Goal: Task Accomplishment & Management: Use online tool/utility

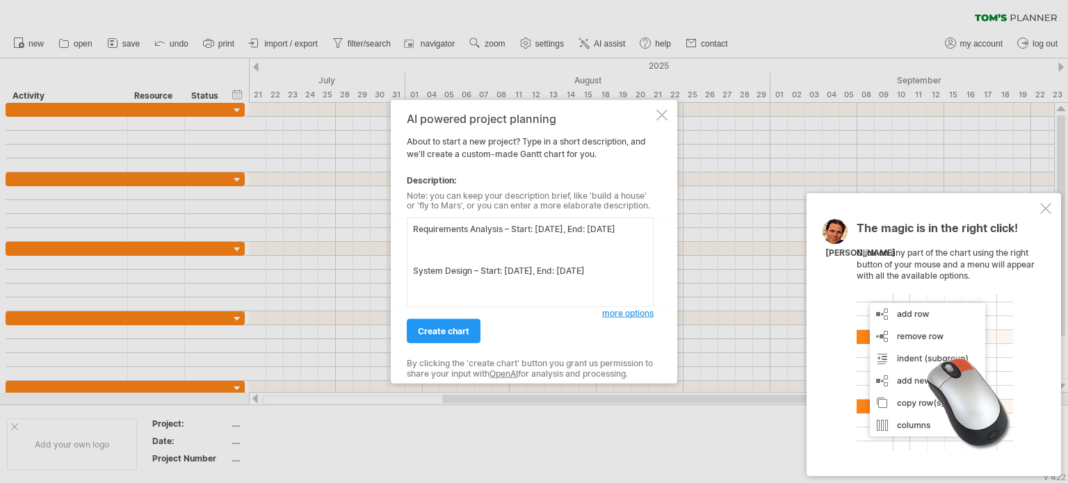
drag, startPoint x: 442, startPoint y: 262, endPoint x: 410, endPoint y: 262, distance: 32.0
click at [410, 262] on textarea "Requirements Analysis – Start: [DATE], End: [DATE] System Design – Start: [DATE…" at bounding box center [530, 263] width 247 height 90
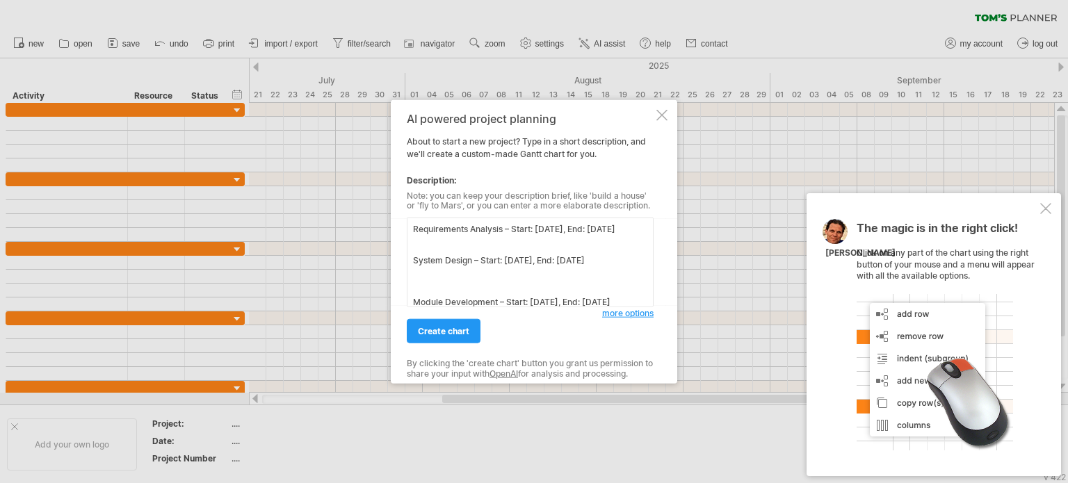
click at [415, 255] on textarea "Requirements Analysis – Start: [DATE], End: [DATE] System Design – Start: [DATE…" at bounding box center [530, 263] width 247 height 90
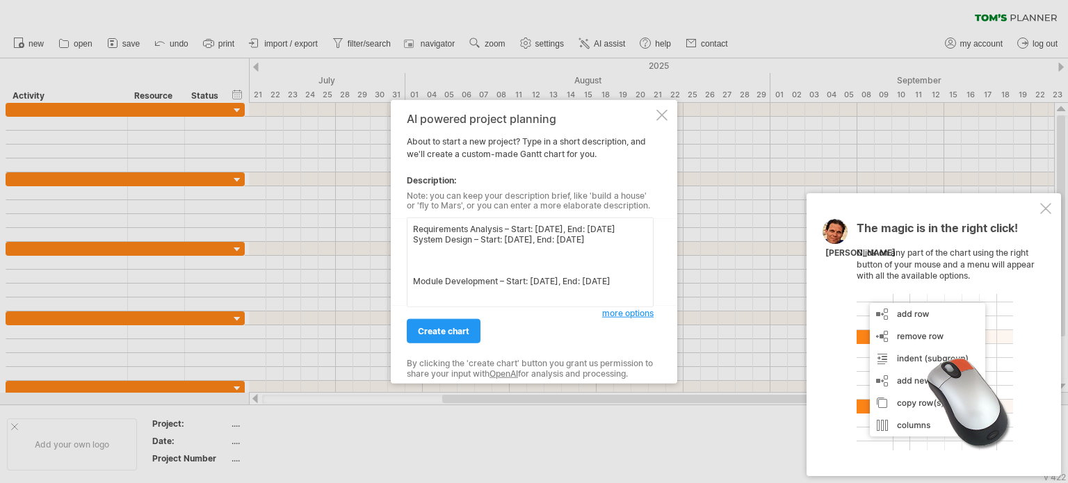
click at [412, 263] on textarea "Requirements Analysis – Start: [DATE], End: [DATE] System Design – Start: [DATE…" at bounding box center [530, 263] width 247 height 90
click at [417, 284] on textarea "Requirements Analysis – Start: [DATE], End: [DATE] System Design – Start: [DATE…" at bounding box center [530, 263] width 247 height 90
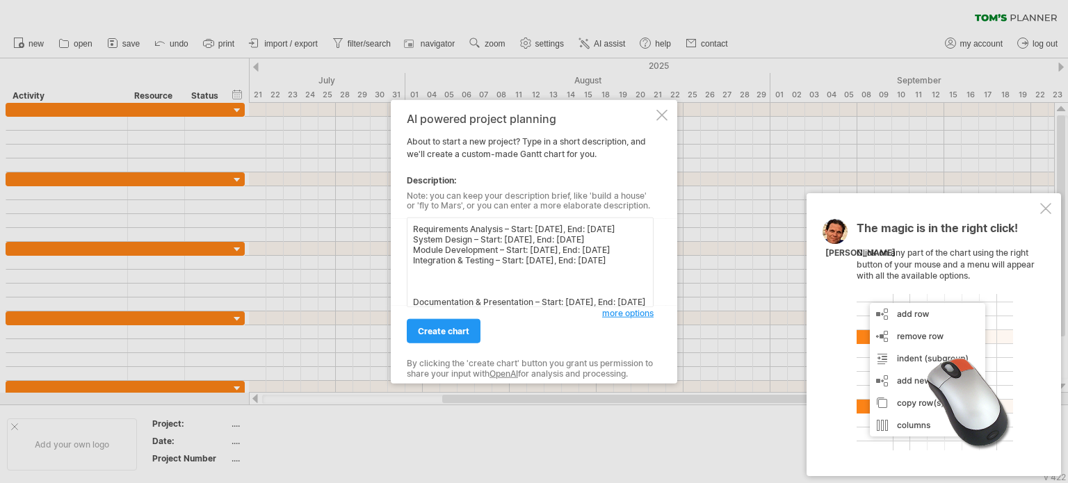
click at [415, 297] on textarea "Requirements Analysis – Start: [DATE], End: [DATE] System Design – Start: [DATE…" at bounding box center [530, 263] width 247 height 90
click at [440, 292] on textarea "Requirements Analysis – Start: [DATE], End: [DATE] System Design – Start: [DATE…" at bounding box center [530, 263] width 247 height 90
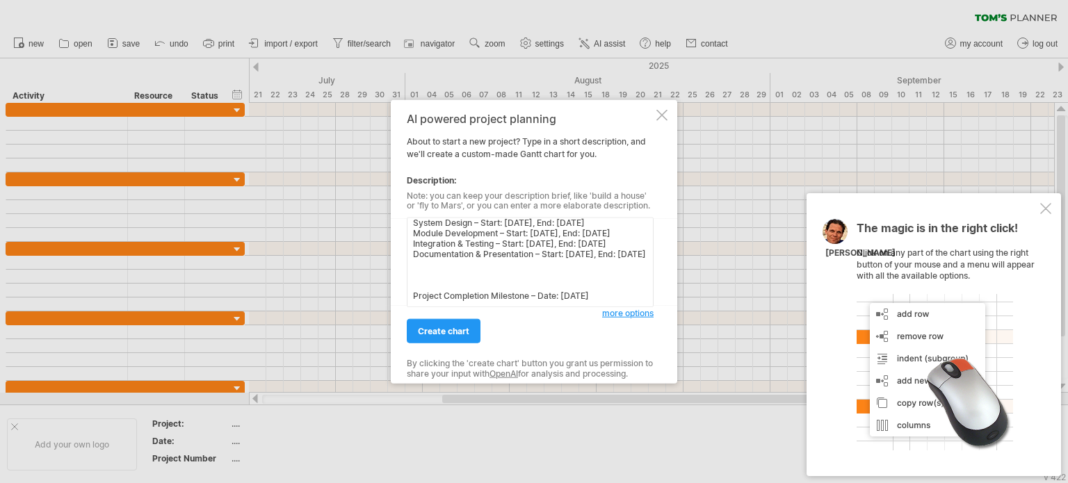
click at [442, 266] on textarea "Requirements Analysis – Start: [DATE], End: [DATE] System Design – Start: [DATE…" at bounding box center [530, 263] width 247 height 90
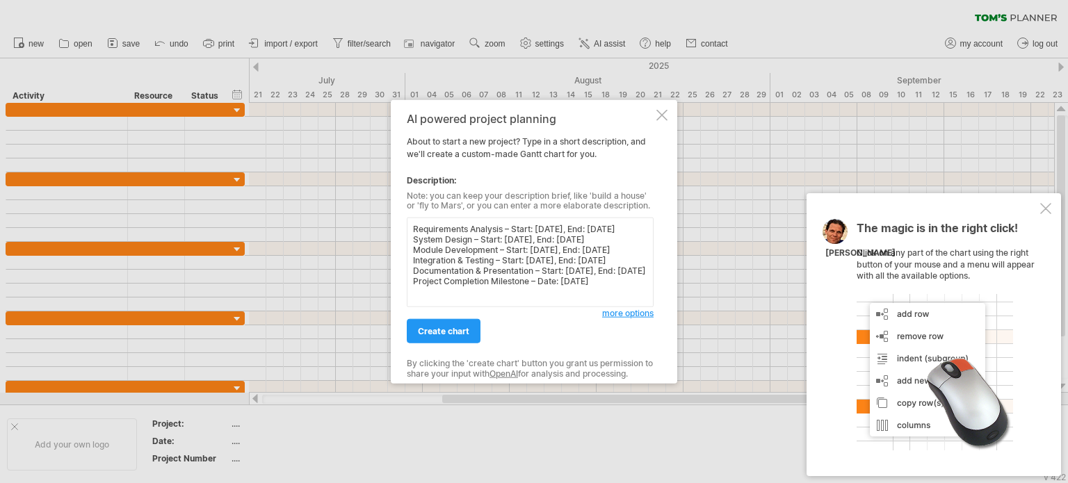
scroll to position [28, 0]
type textarea "Requirements Analysis – Start: [DATE], End: [DATE] System Design – Start: [DATE…"
click at [462, 322] on link "create chart" at bounding box center [444, 331] width 74 height 24
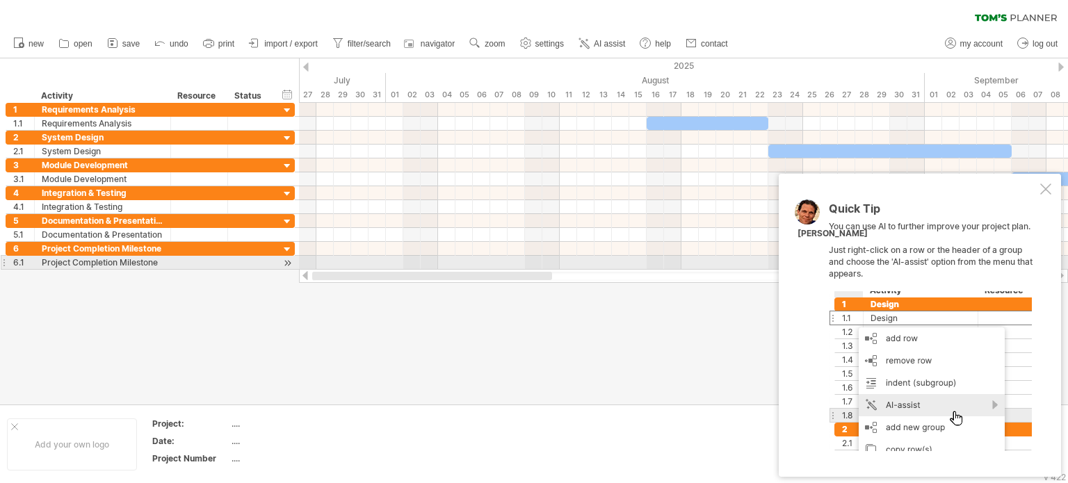
drag, startPoint x: 520, startPoint y: 274, endPoint x: 406, endPoint y: 270, distance: 113.4
click at [406, 270] on div at bounding box center [683, 276] width 769 height 14
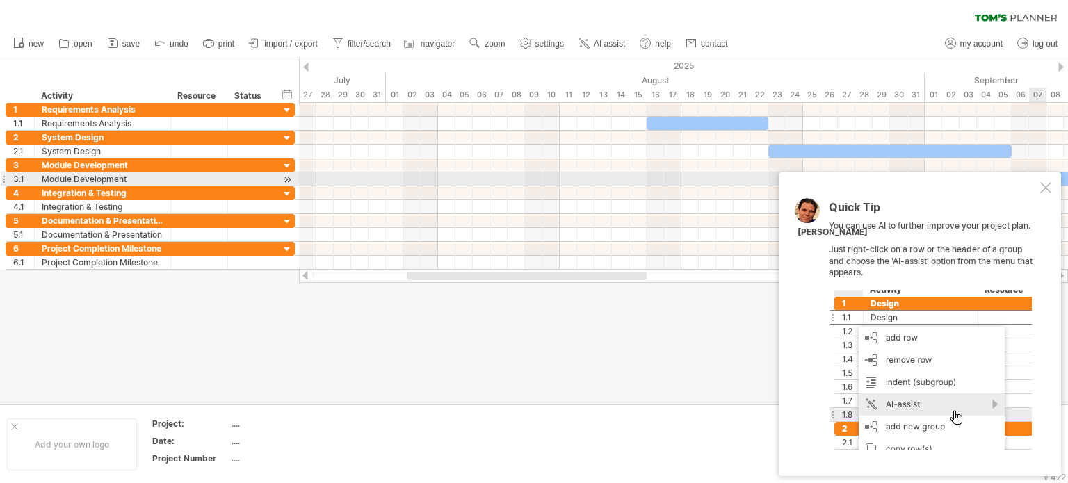
click at [1047, 177] on div "Quick Tip You can use AI to further improve your project plan. Just right-click…" at bounding box center [920, 324] width 282 height 304
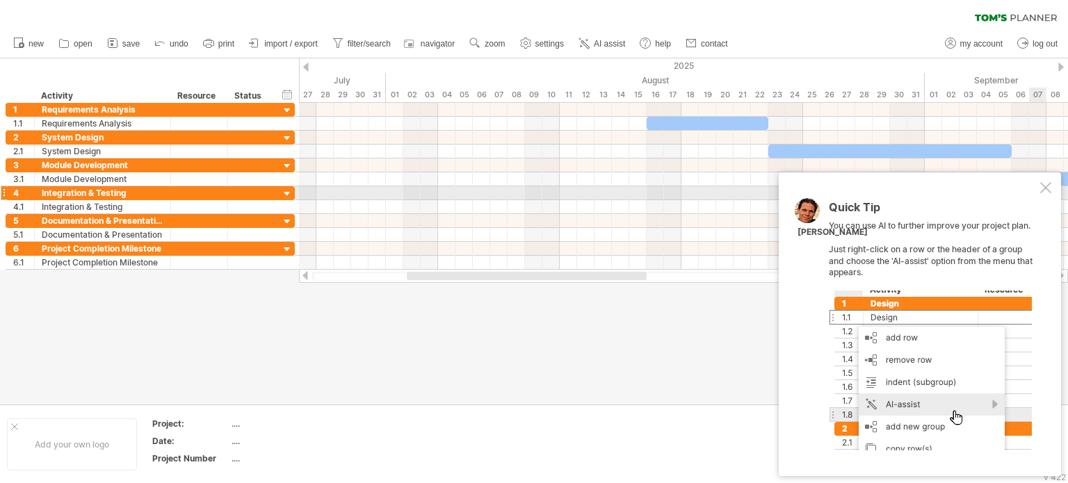
click at [1045, 188] on div at bounding box center [1045, 187] width 11 height 11
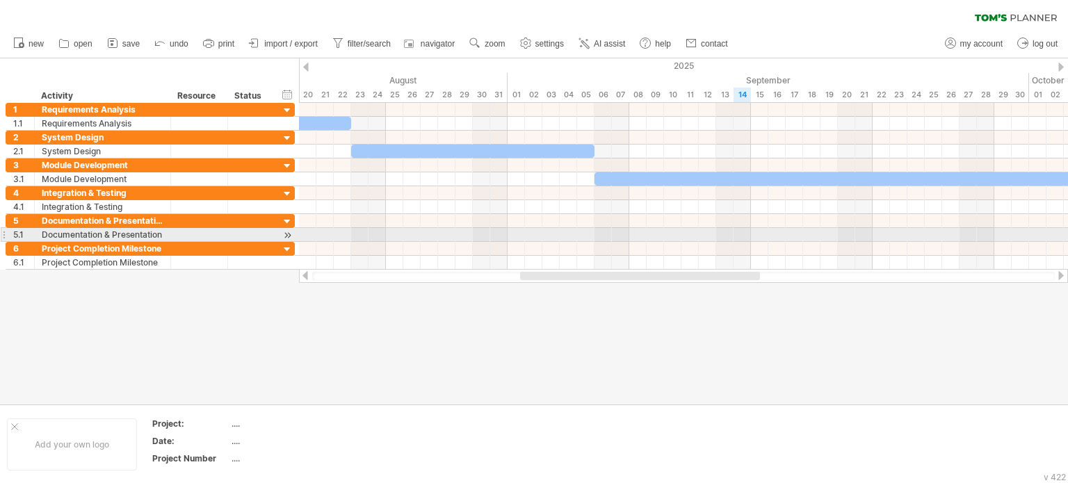
drag, startPoint x: 640, startPoint y: 275, endPoint x: 689, endPoint y: 247, distance: 56.4
click at [718, 246] on div "Trying to reach [DOMAIN_NAME] Connected again... 0% clear filter new 1" at bounding box center [534, 241] width 1068 height 483
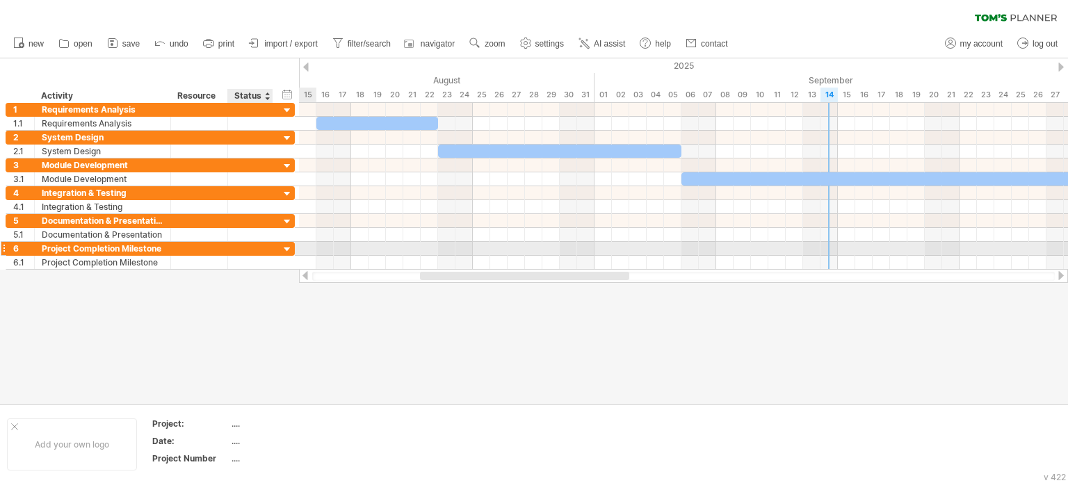
click at [287, 245] on div at bounding box center [287, 249] width 13 height 13
click at [289, 247] on div at bounding box center [287, 249] width 13 height 13
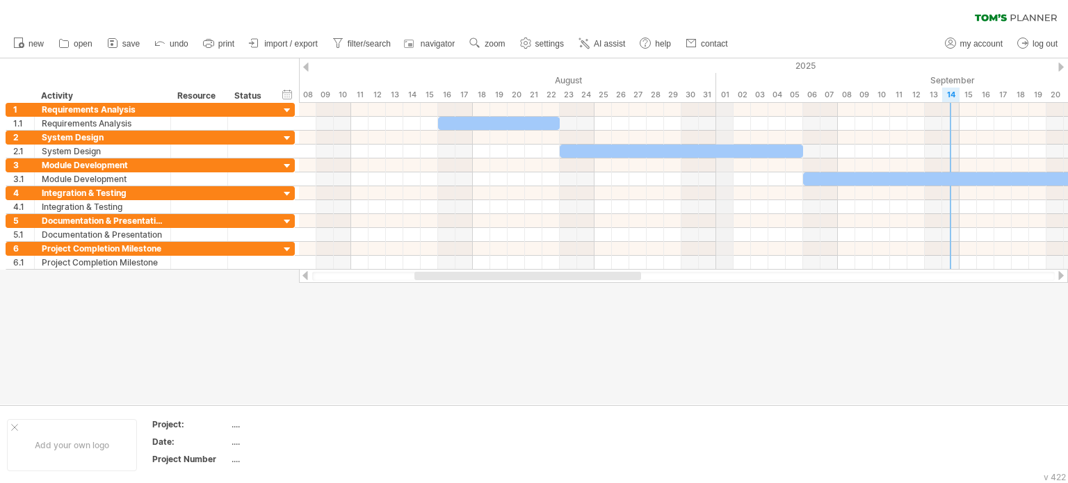
drag, startPoint x: 584, startPoint y: 72, endPoint x: 723, endPoint y: 70, distance: 139.1
click at [420, 46] on link "navigator" at bounding box center [430, 44] width 57 height 18
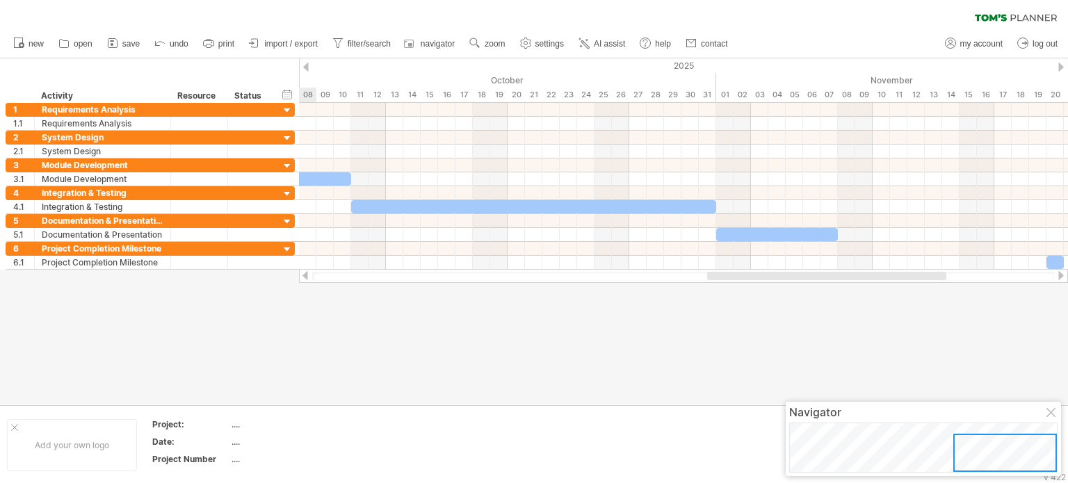
drag, startPoint x: 887, startPoint y: 466, endPoint x: 1068, endPoint y: 460, distance: 180.2
click at [1035, 474] on div "Navigator" at bounding box center [923, 439] width 275 height 74
click at [1050, 415] on div at bounding box center [1052, 413] width 11 height 11
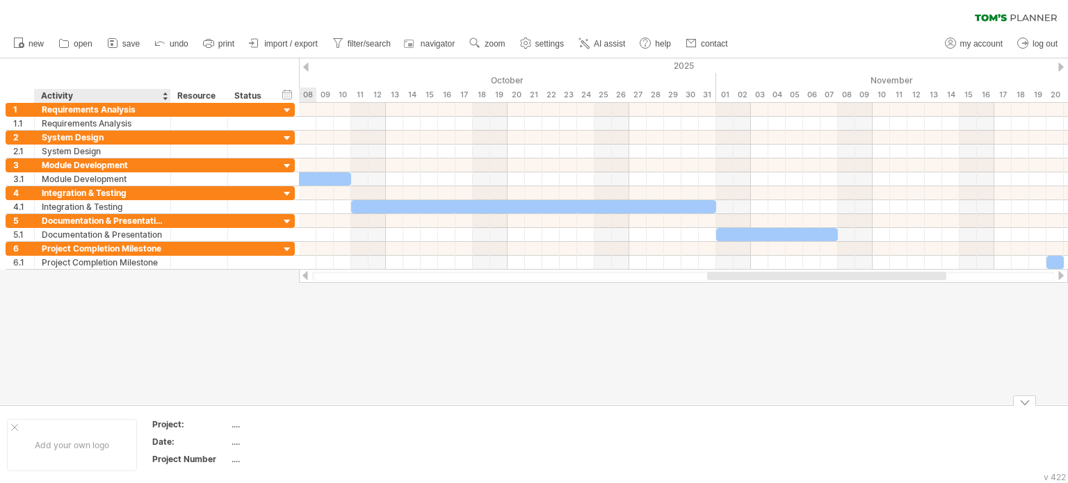
click at [175, 423] on div "Project:" at bounding box center [190, 425] width 77 height 12
click at [312, 387] on div at bounding box center [534, 231] width 1068 height 346
click at [230, 428] on table "Project: .... Date: .... Project Number ...." at bounding box center [251, 445] width 200 height 54
click at [239, 425] on div "...." at bounding box center [290, 425] width 117 height 12
drag, startPoint x: 239, startPoint y: 425, endPoint x: 220, endPoint y: 456, distance: 35.9
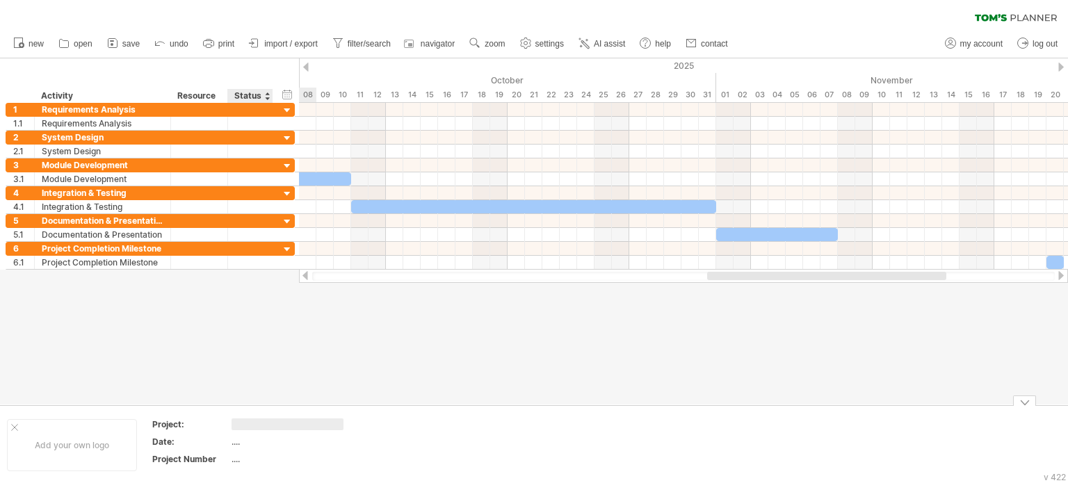
click at [236, 444] on tbody "Project: Date: .... Project Number ...." at bounding box center [251, 444] width 198 height 51
click at [252, 442] on div "...." at bounding box center [290, 442] width 117 height 12
click at [253, 458] on div "...." at bounding box center [290, 459] width 117 height 12
click at [252, 405] on div "Add your own logo Project: .... Date: .... Project Number" at bounding box center [534, 444] width 1068 height 79
click at [533, 45] on use at bounding box center [526, 43] width 14 height 14
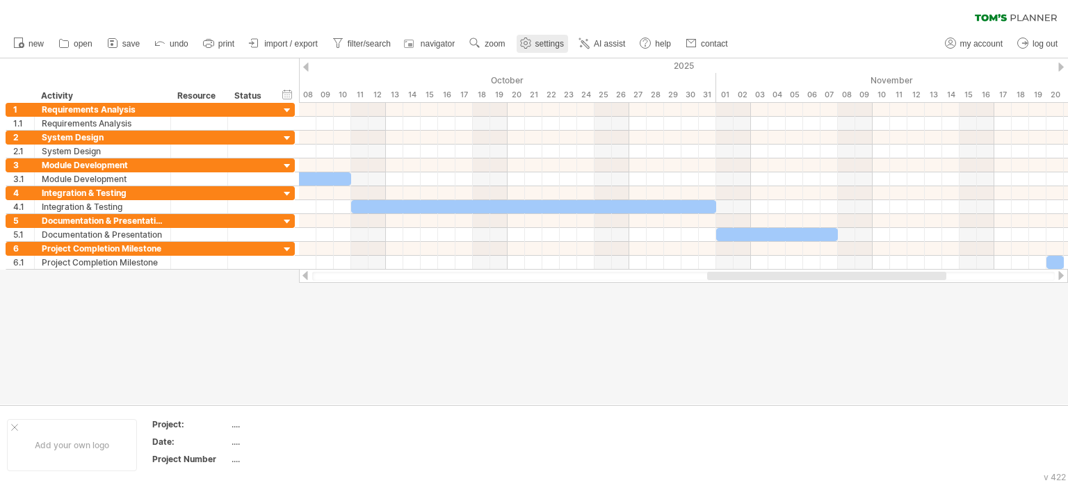
select select "*"
select select "**"
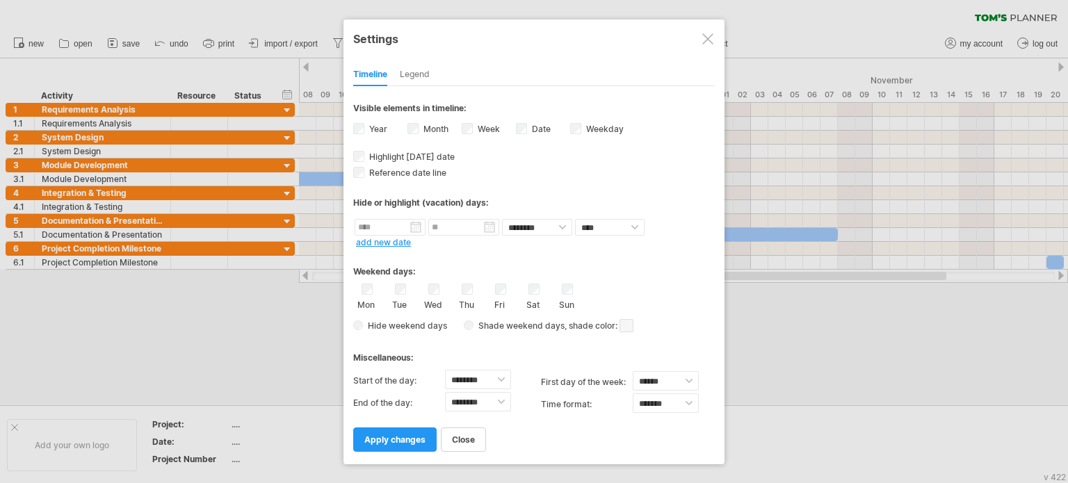
click at [713, 39] on div at bounding box center [707, 38] width 11 height 11
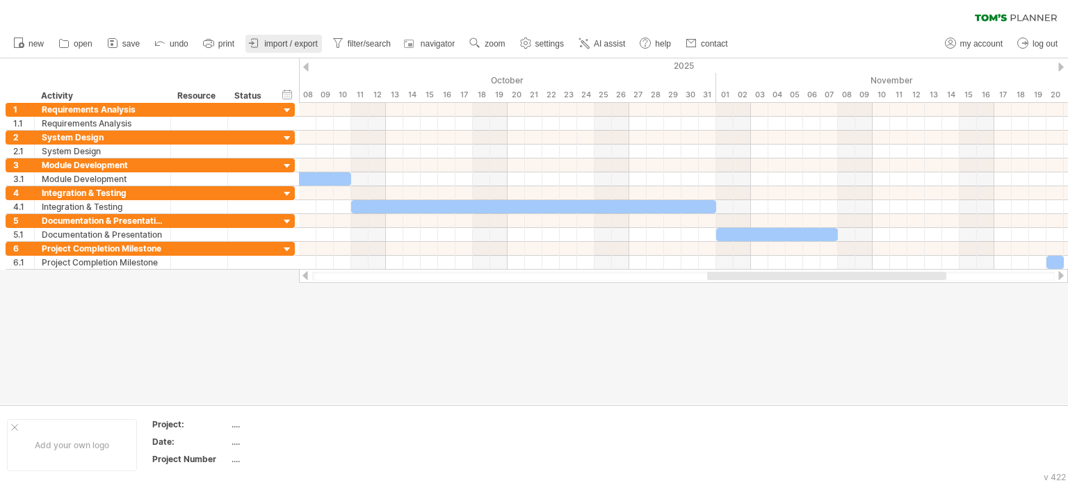
click at [280, 48] on span "import / export" at bounding box center [291, 44] width 54 height 10
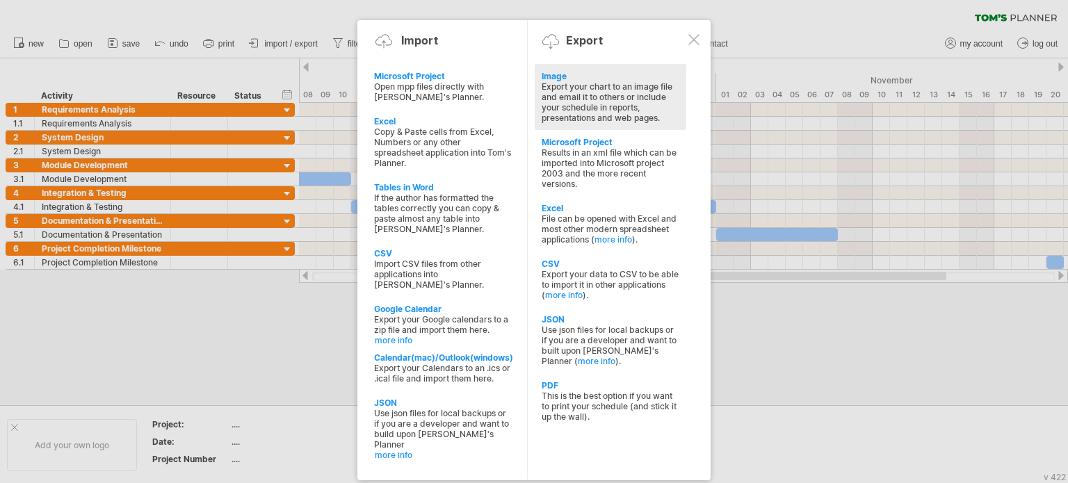
click at [606, 99] on div "Export your chart to an image file and email it to others or include your sched…" at bounding box center [611, 102] width 138 height 42
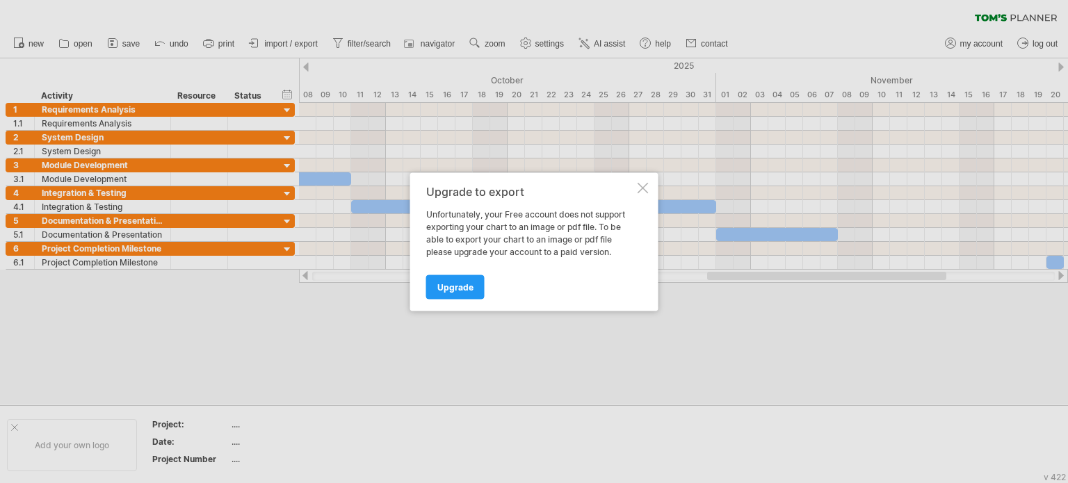
click at [645, 184] on div at bounding box center [643, 187] width 11 height 11
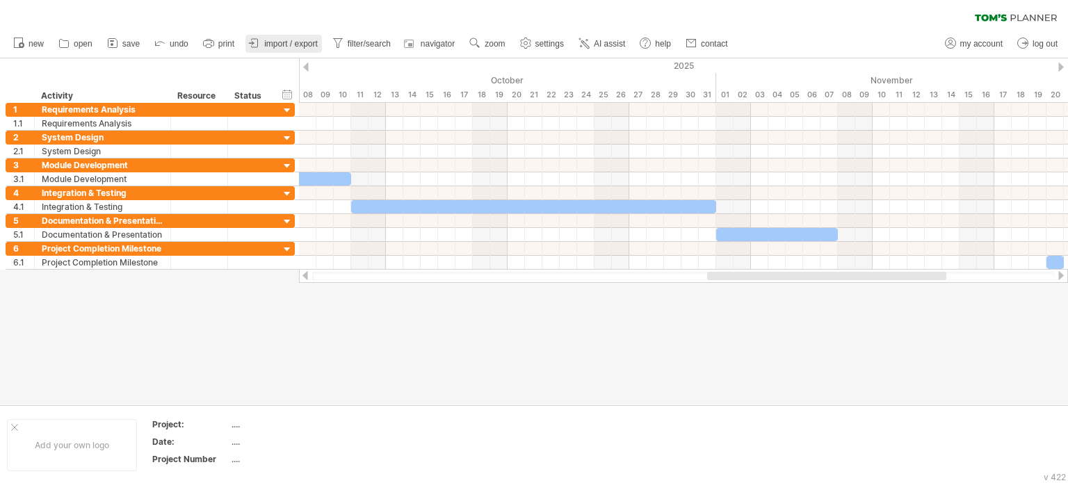
click at [291, 47] on link "import / export" at bounding box center [284, 44] width 77 height 18
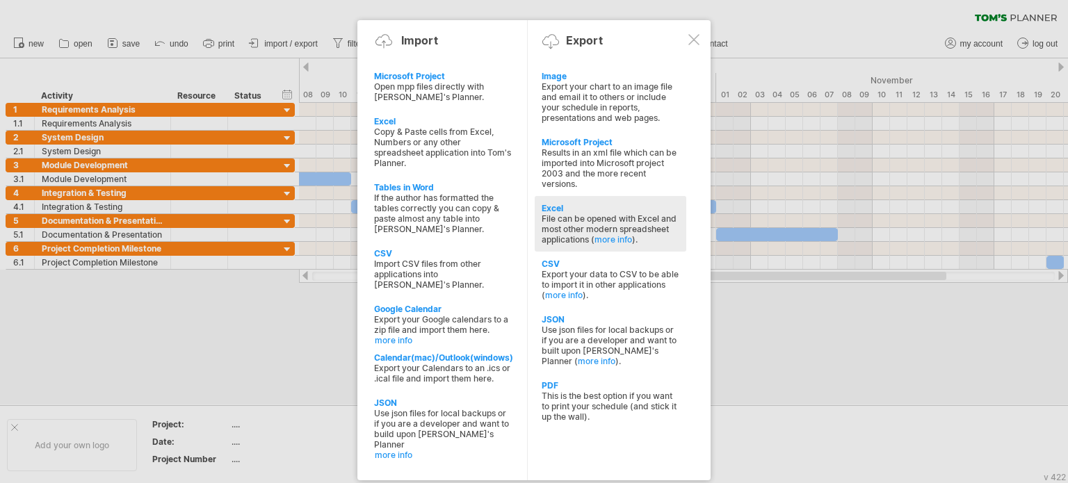
click at [563, 216] on div "File can be opened with Excel and most other modern spreadsheet applications ( …" at bounding box center [611, 229] width 138 height 31
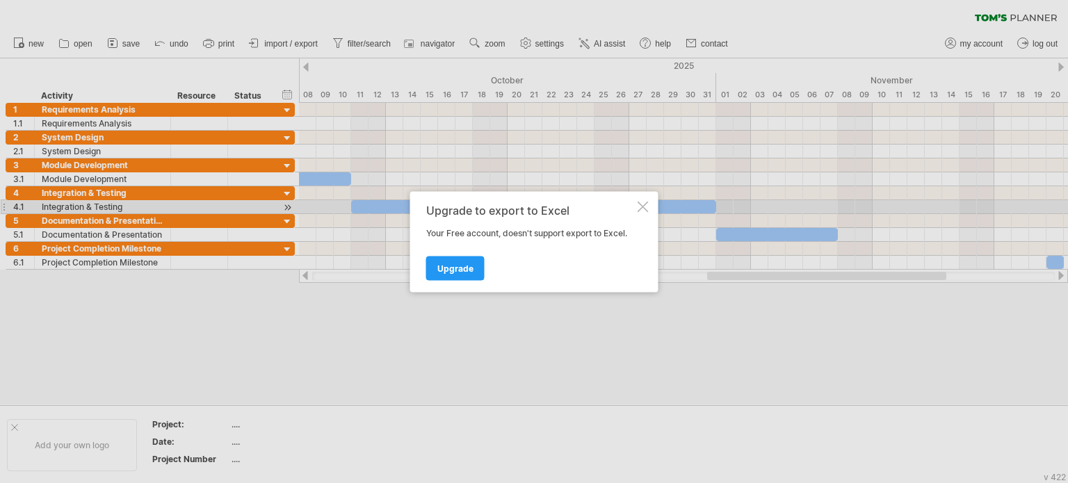
click at [641, 201] on div at bounding box center [643, 206] width 11 height 11
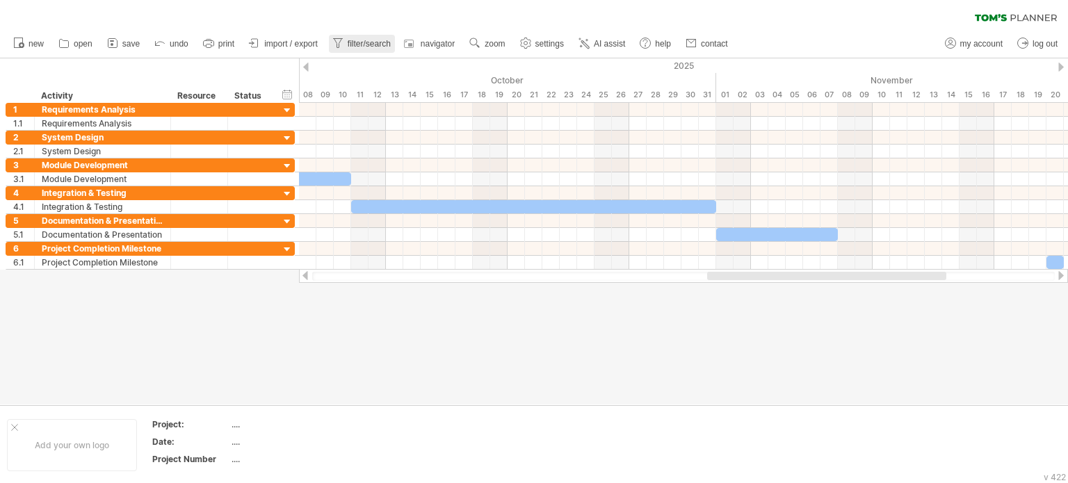
click at [331, 42] on icon at bounding box center [338, 43] width 14 height 14
type input "**********"
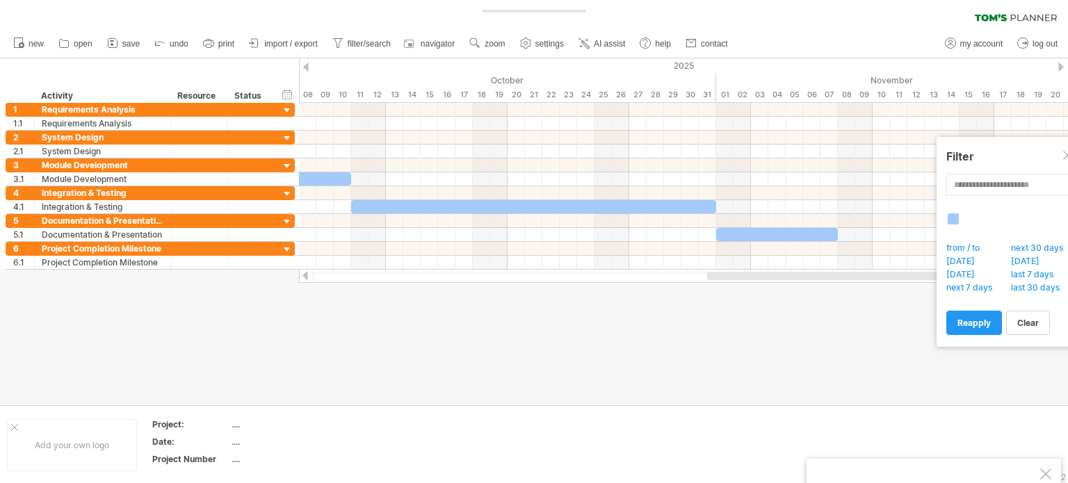
click at [303, 38] on link "import / export" at bounding box center [284, 44] width 77 height 18
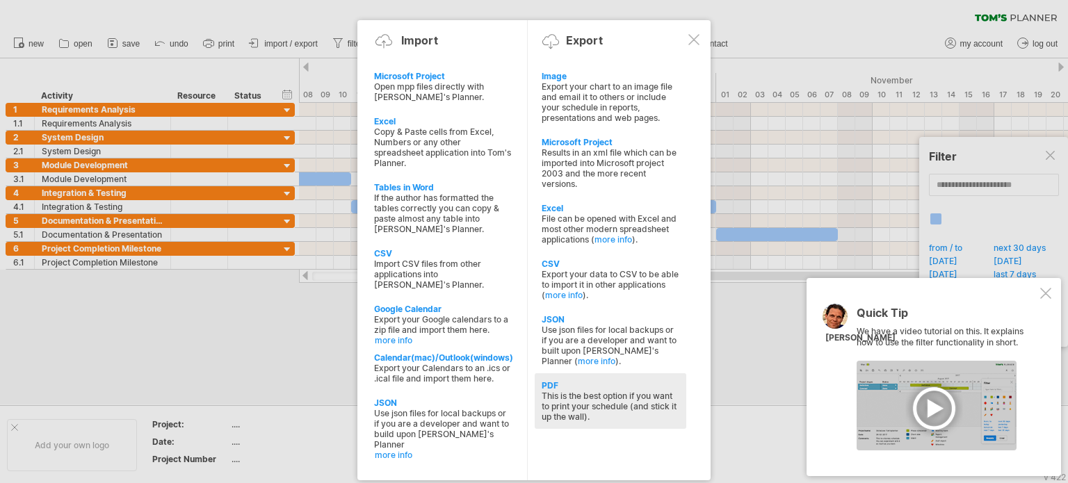
click at [613, 412] on div "This is the best option if you want to print your schedule (and stick it up the…" at bounding box center [611, 406] width 138 height 31
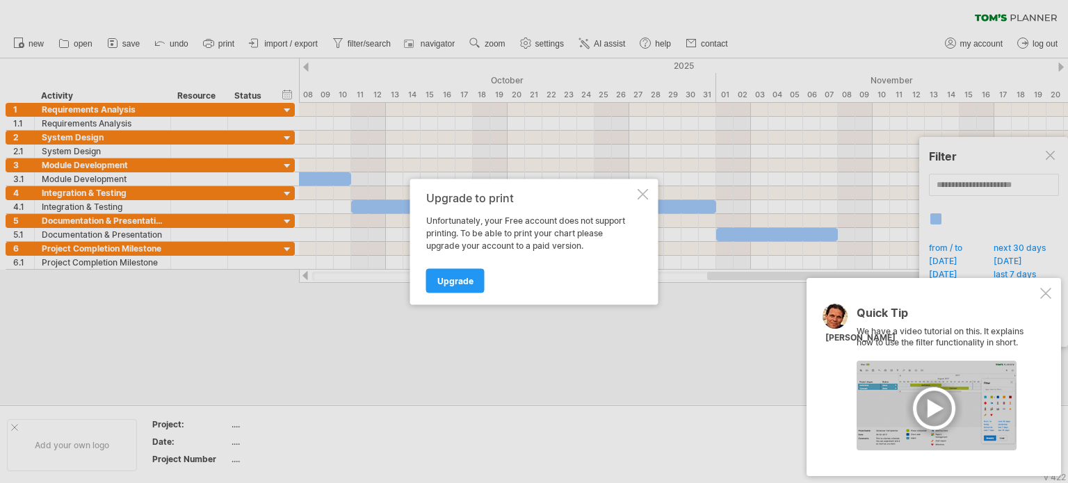
click at [643, 202] on div "Upgrade to print Unfortunately, your Free account does not support printing. To…" at bounding box center [534, 242] width 248 height 126
click at [636, 200] on div "Upgrade to print Unfortunately, your Free account does not support printing. To…" at bounding box center [534, 242] width 248 height 126
click at [645, 193] on div at bounding box center [643, 193] width 11 height 11
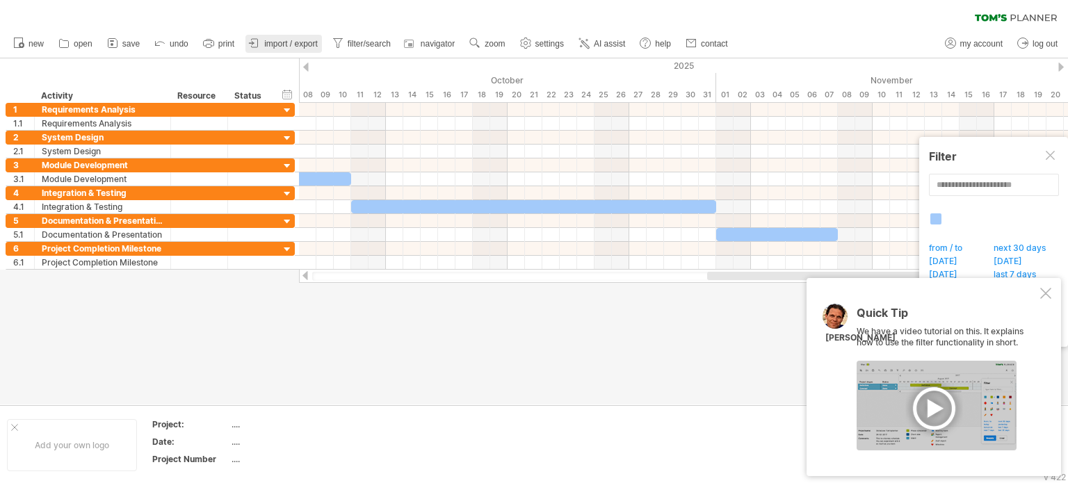
click at [291, 40] on span "import / export" at bounding box center [291, 44] width 54 height 10
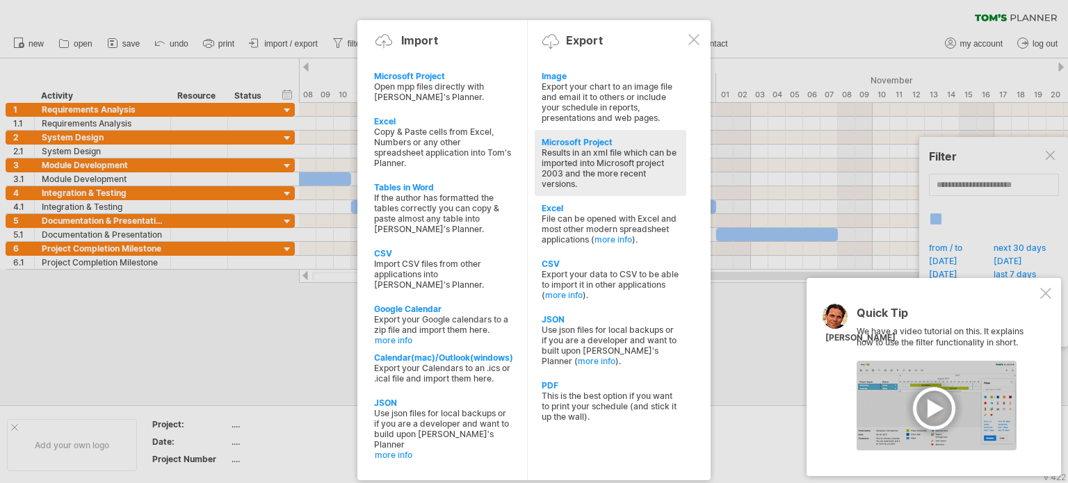
click at [645, 157] on div "Results in an xml file which can be imported into Microsoft project 2003 and th…" at bounding box center [611, 168] width 138 height 42
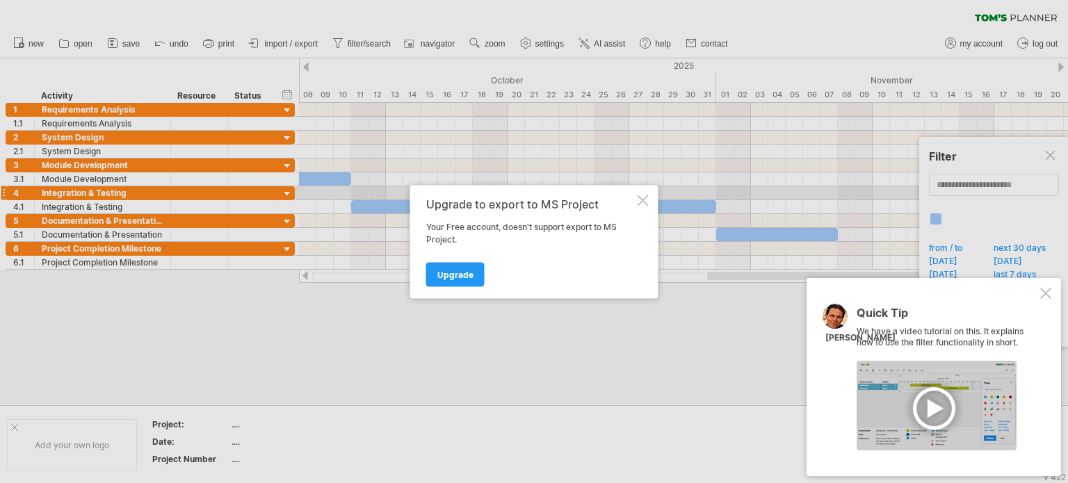
click at [652, 198] on div "Upgrade to export to MS Project Your Free account, doesn't support export to MS…" at bounding box center [534, 241] width 248 height 113
click at [649, 200] on div "Upgrade to export to MS Project Your Free account, doesn't support export to MS…" at bounding box center [534, 241] width 248 height 113
click at [636, 205] on div "Upgrade to export to MS Project Your Free account, doesn't support export to MS…" at bounding box center [534, 241] width 248 height 113
click at [639, 200] on div at bounding box center [643, 200] width 11 height 11
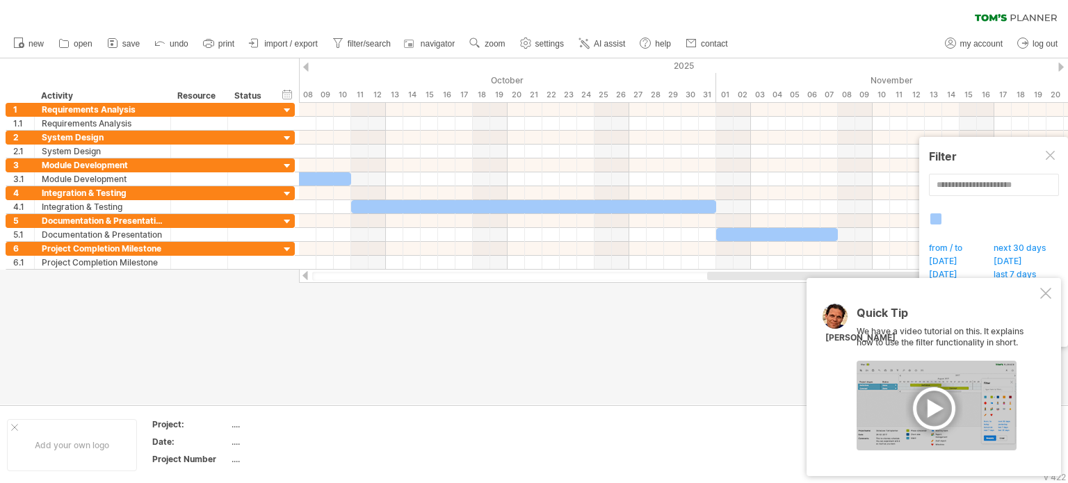
click at [309, 31] on ul "new open" at bounding box center [369, 43] width 727 height 29
click at [307, 44] on span "import / export" at bounding box center [291, 44] width 54 height 10
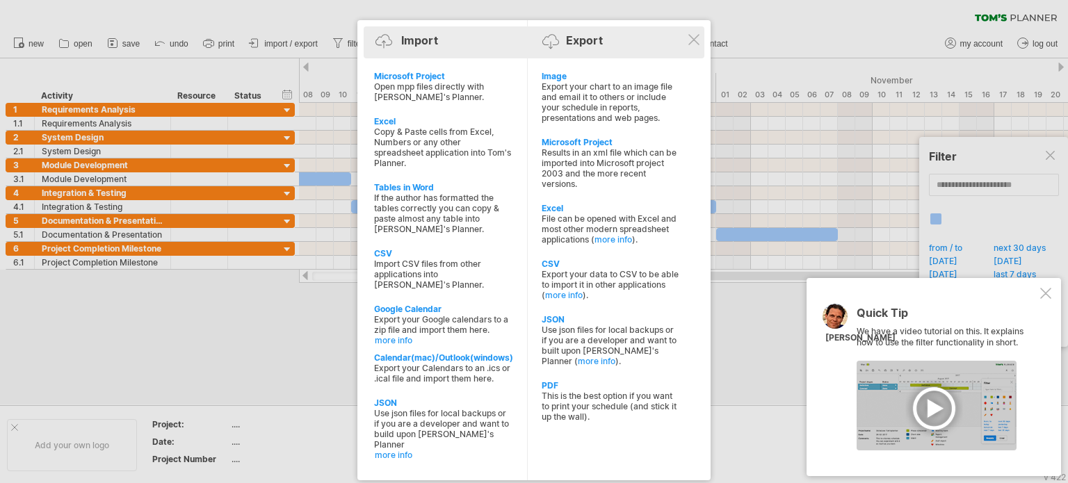
click at [693, 47] on div "Import Export" at bounding box center [534, 43] width 334 height 21
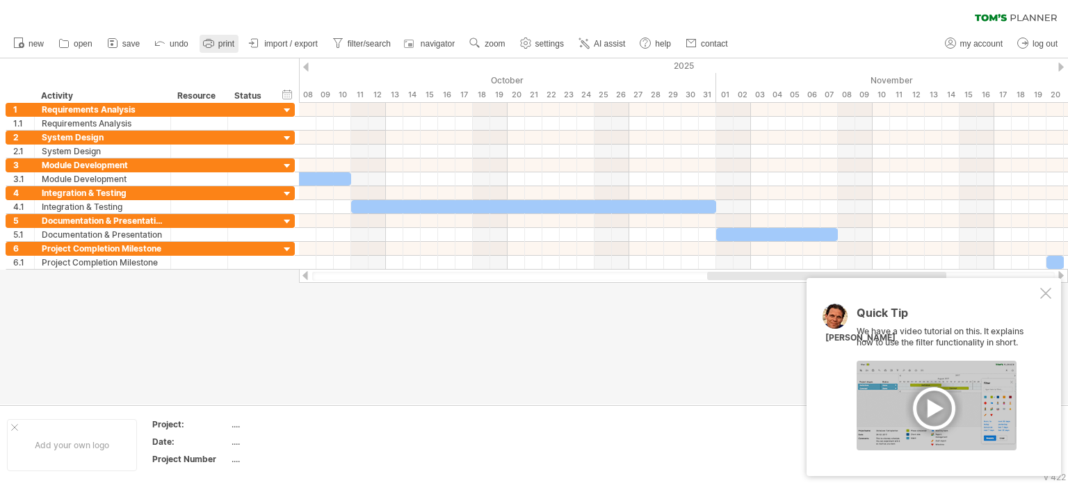
click at [224, 42] on span "print" at bounding box center [226, 44] width 16 height 10
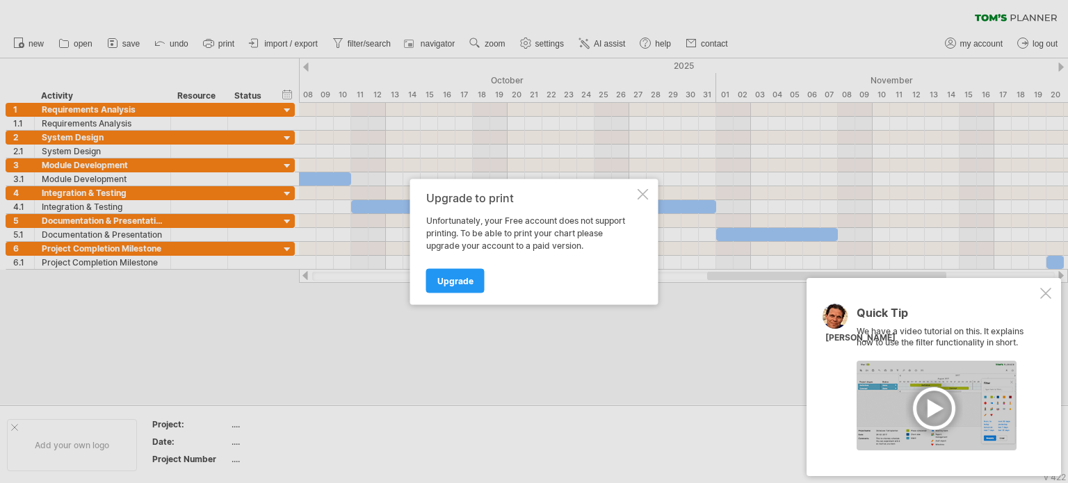
click at [643, 189] on div at bounding box center [643, 193] width 11 height 11
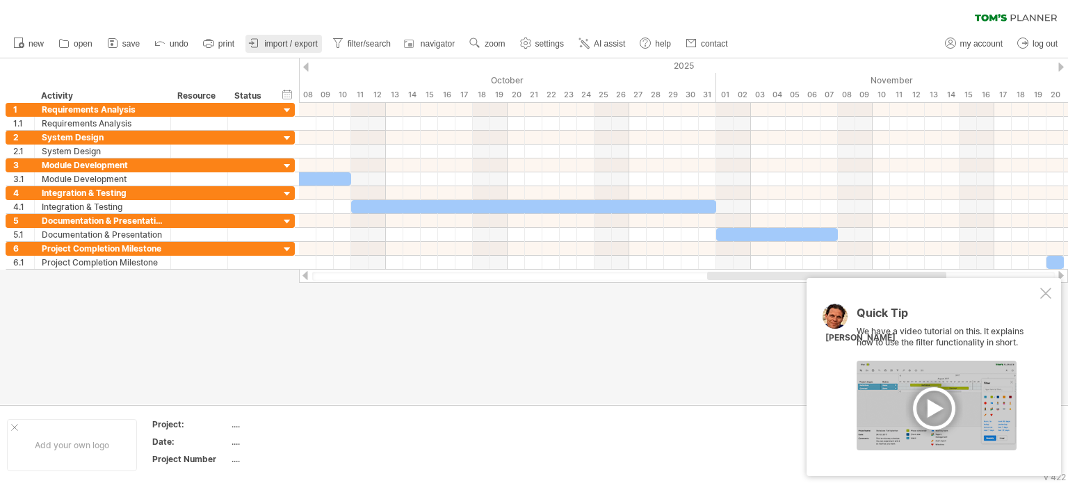
click at [309, 45] on span "import / export" at bounding box center [291, 44] width 54 height 10
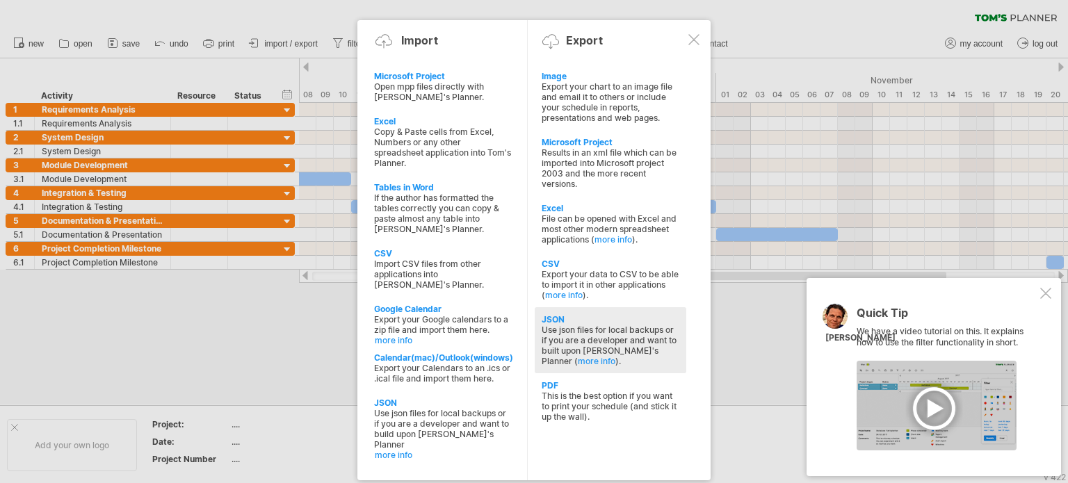
click at [587, 321] on div "JSON" at bounding box center [611, 319] width 138 height 10
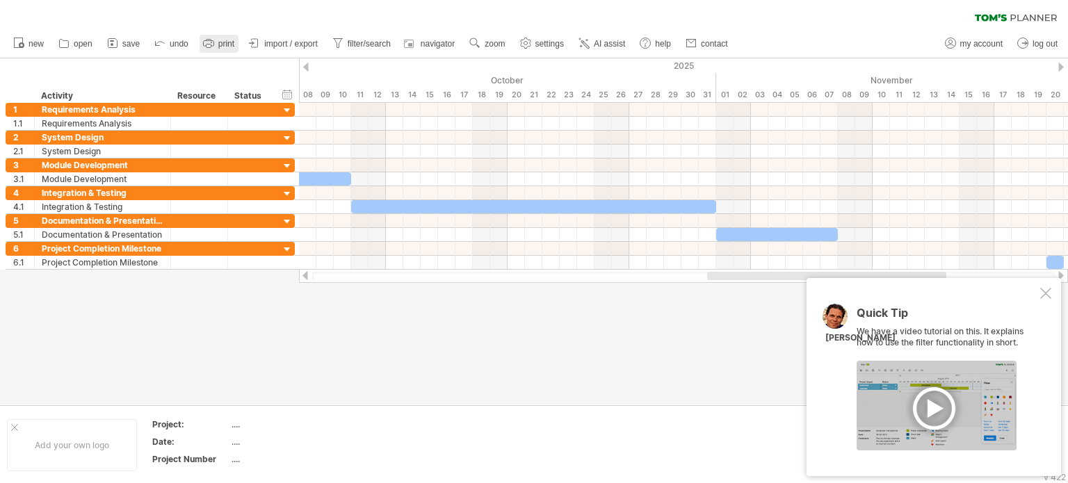
click at [215, 47] on icon at bounding box center [209, 43] width 14 height 14
click at [295, 41] on span "import / export" at bounding box center [291, 44] width 54 height 10
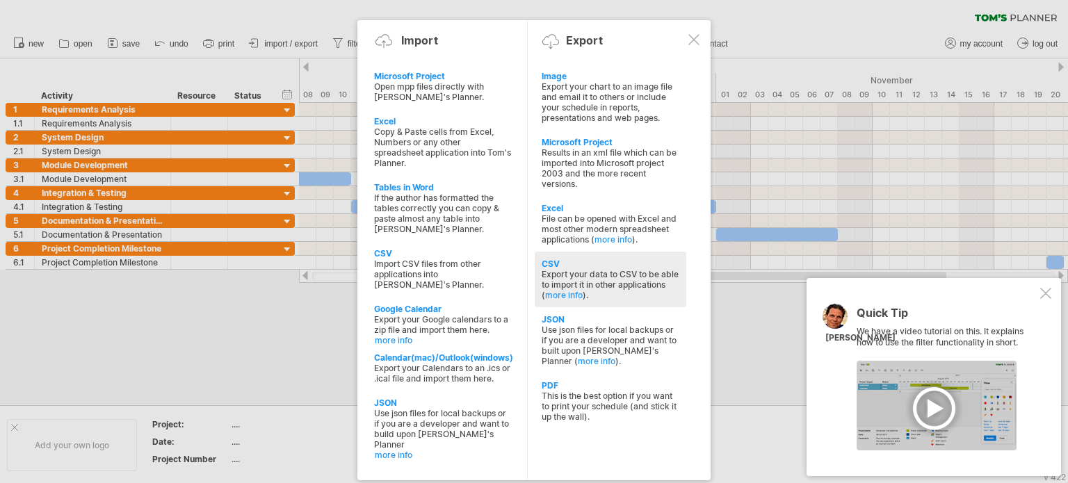
click at [625, 273] on div "Export your data to CSV to be able to import it in other applications ( more in…" at bounding box center [611, 284] width 138 height 31
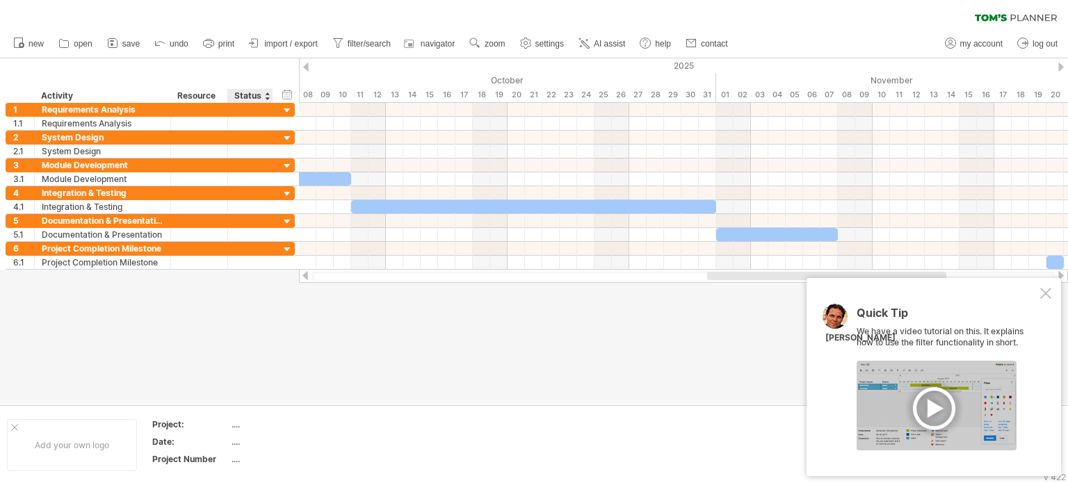
click at [278, 44] on span "import / export" at bounding box center [291, 44] width 54 height 10
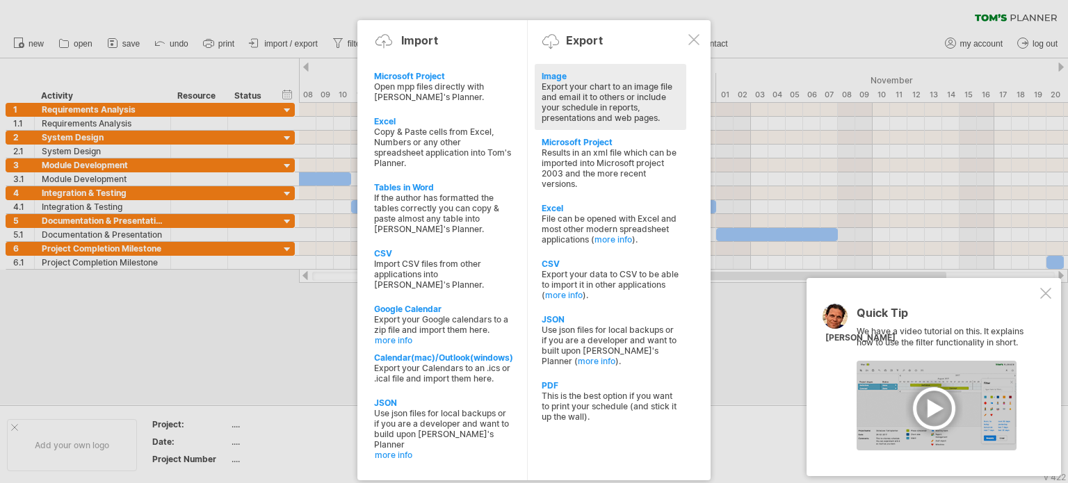
click at [590, 97] on div "Export your chart to an image file and email it to others or include your sched…" at bounding box center [611, 102] width 138 height 42
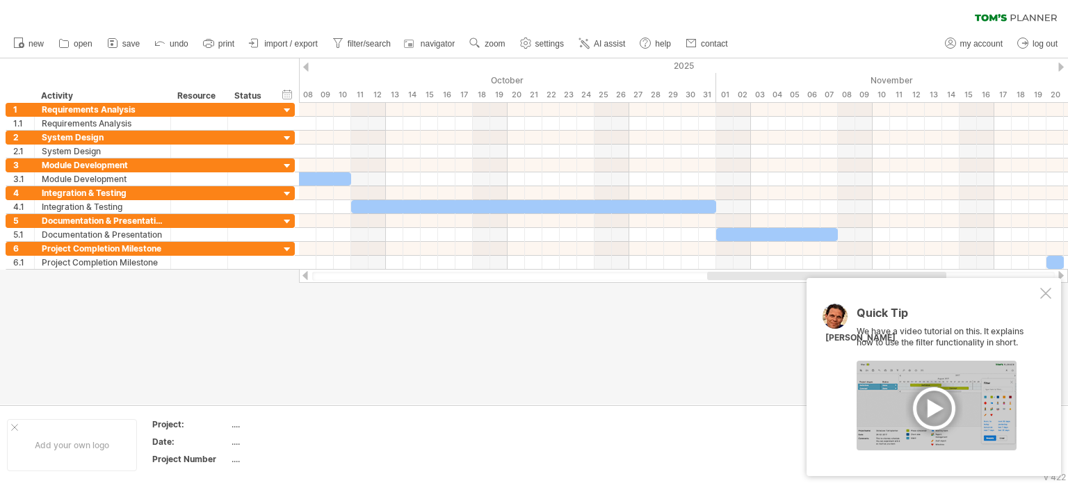
click at [1049, 293] on div at bounding box center [1045, 293] width 11 height 11
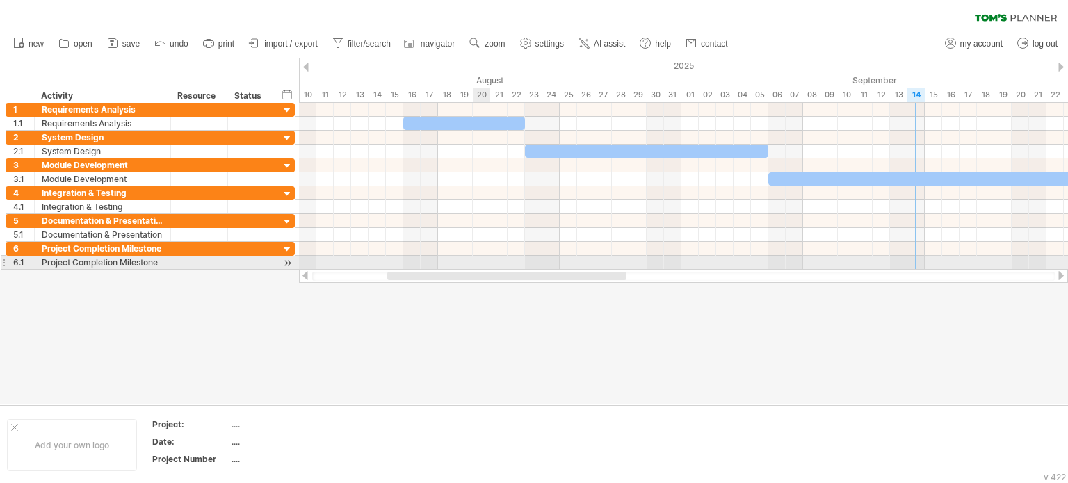
drag, startPoint x: 801, startPoint y: 278, endPoint x: 474, endPoint y: 156, distance: 348.8
click at [441, 255] on div "Trying to reach [DOMAIN_NAME] Connected again... 0% clear filter new 1" at bounding box center [534, 241] width 1068 height 483
